Goal: Task Accomplishment & Management: Manage account settings

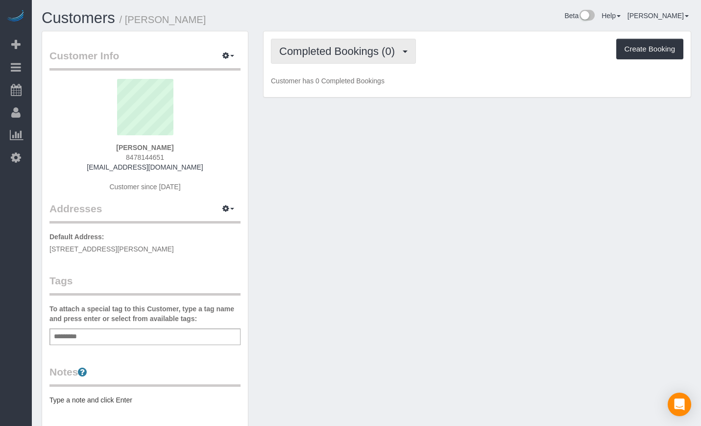
click at [300, 53] on span "Completed Bookings (0)" at bounding box center [339, 51] width 121 height 12
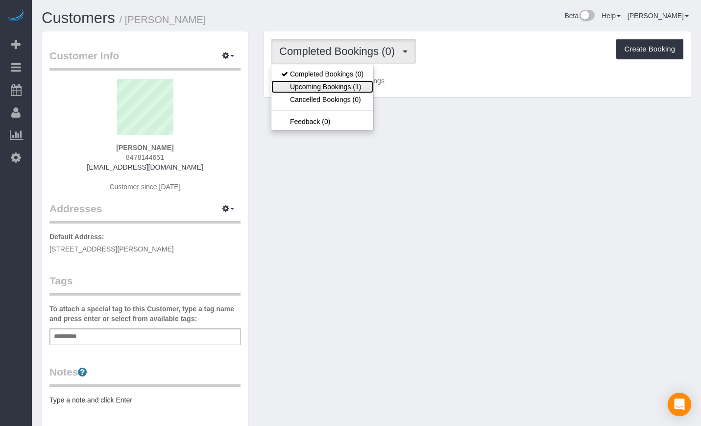
click at [300, 82] on link "Upcoming Bookings (1)" at bounding box center [323, 86] width 102 height 13
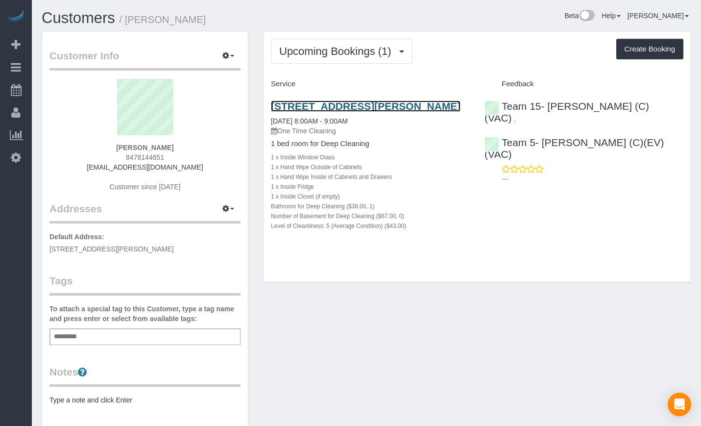
click at [340, 105] on link "2851 N Elston Ave, Apt 1, Chicago, IL 60618" at bounding box center [366, 105] width 190 height 11
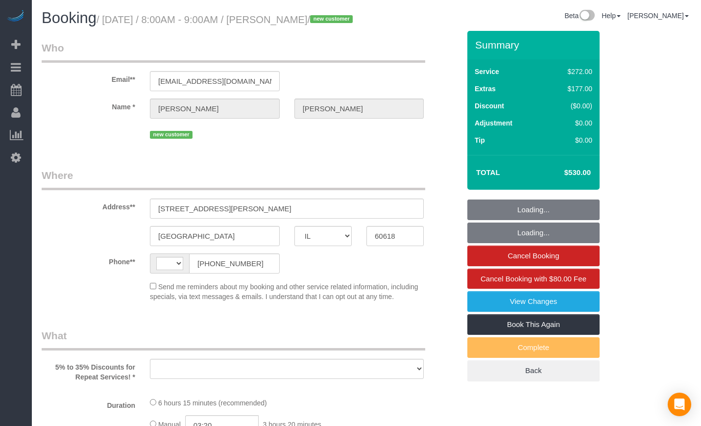
select select "IL"
select select "string:[GEOGRAPHIC_DATA]"
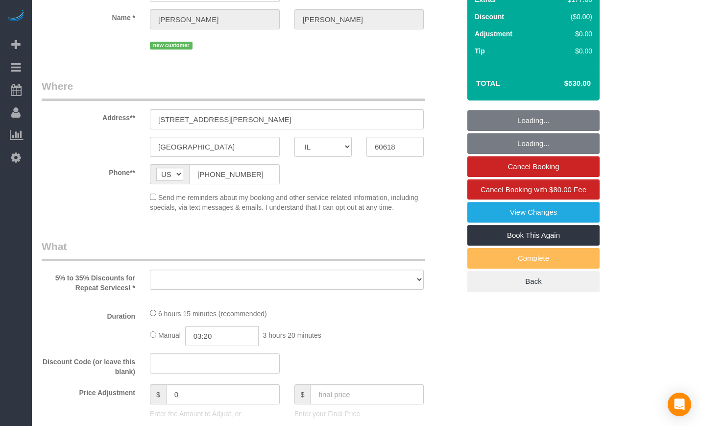
select select "string:fspay-bc34996f-c1e6-453d-aab2-fa254fe2585e"
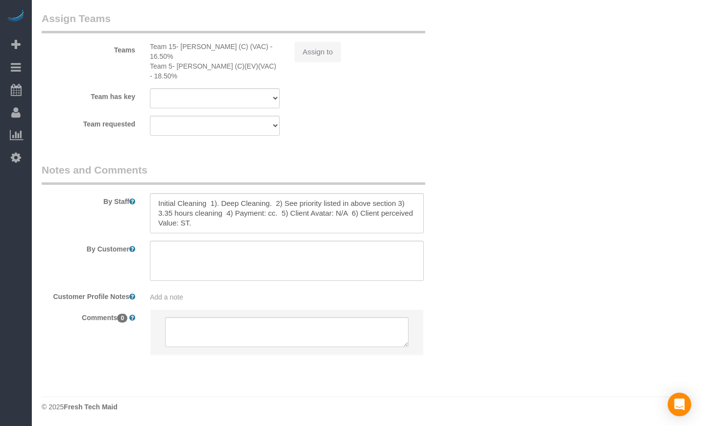
select select "513"
select select "5"
select select "number:1"
select select "number:58"
select select "number:139"
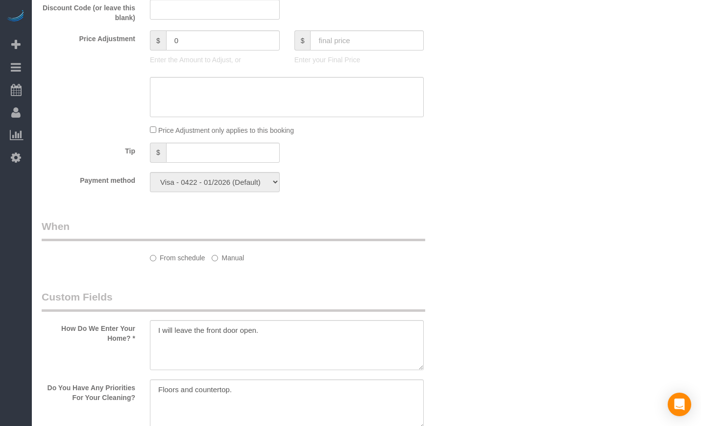
select select "object:966"
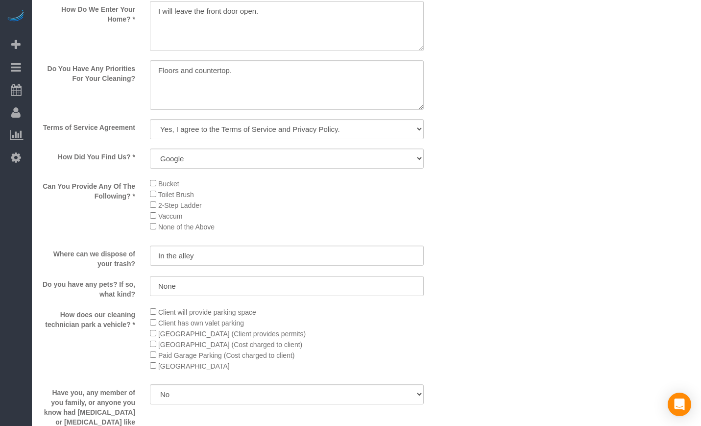
select select "spot1"
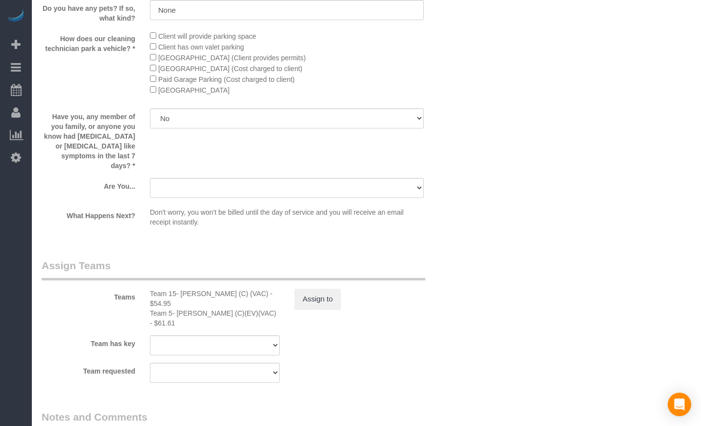
select select "object:1071"
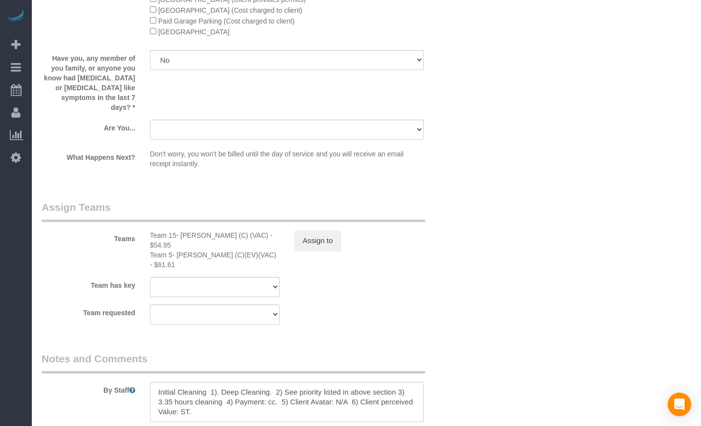
select select "5"
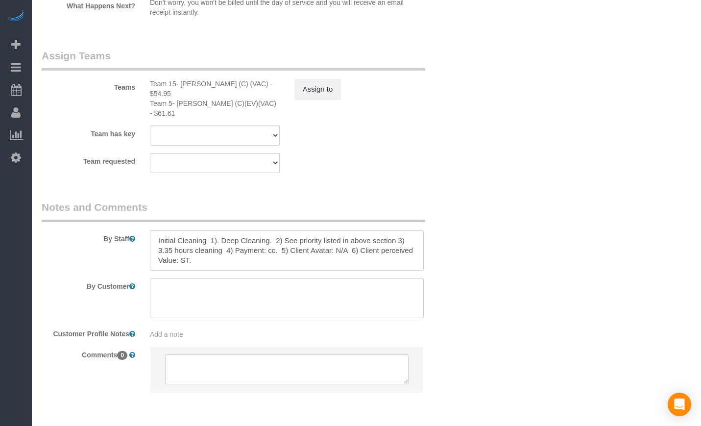
scroll to position [1709, 0]
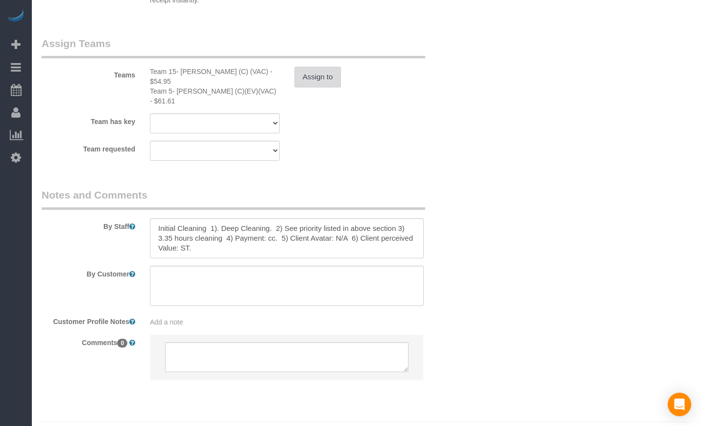
click at [331, 79] on button "Assign to" at bounding box center [318, 77] width 47 height 21
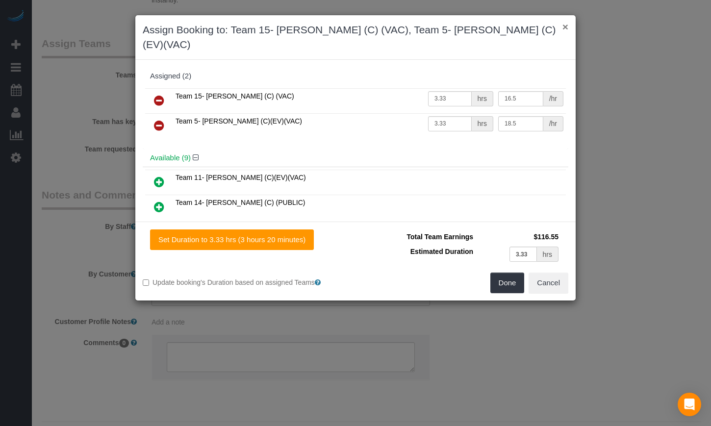
click at [568, 28] on button "×" at bounding box center [565, 27] width 6 height 10
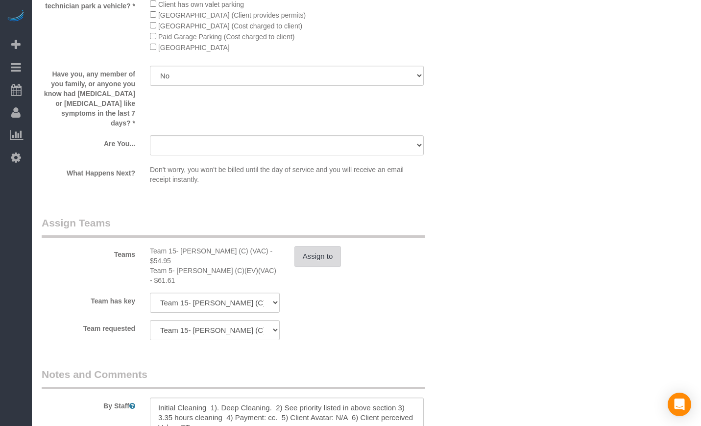
scroll to position [1300, 0]
